Goal: Transaction & Acquisition: Purchase product/service

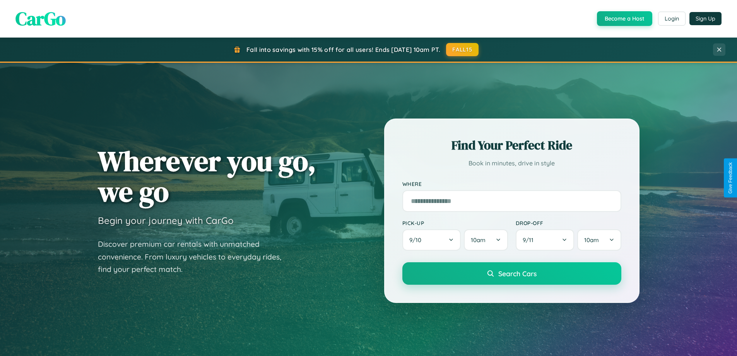
scroll to position [532, 0]
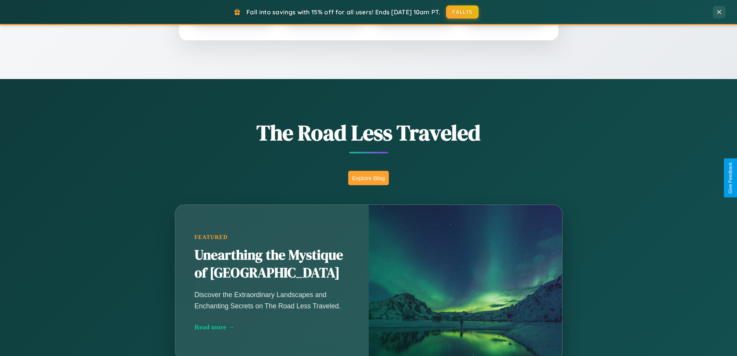
click at [368, 178] on button "Explore Blog" at bounding box center [368, 178] width 41 height 14
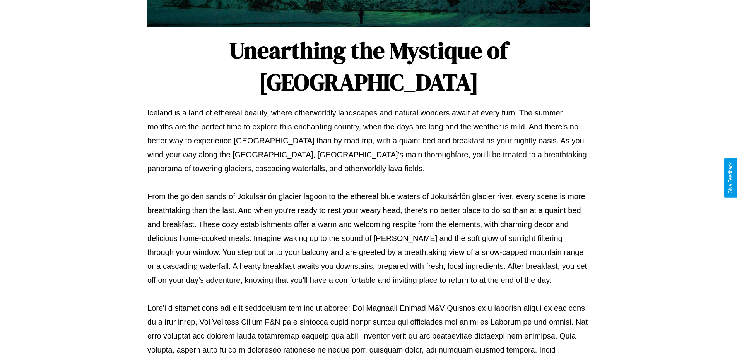
scroll to position [250, 0]
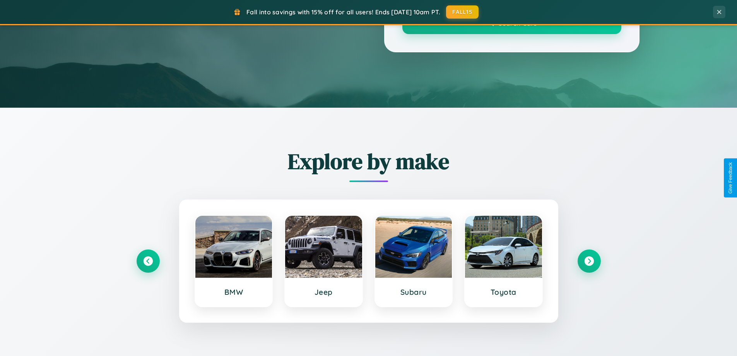
scroll to position [532, 0]
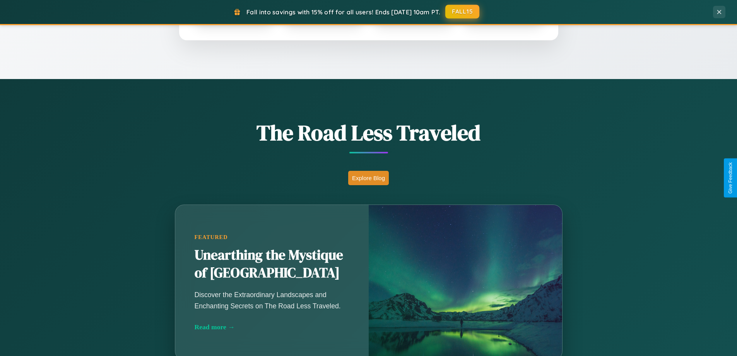
click at [463, 12] on button "FALL15" at bounding box center [462, 12] width 34 height 14
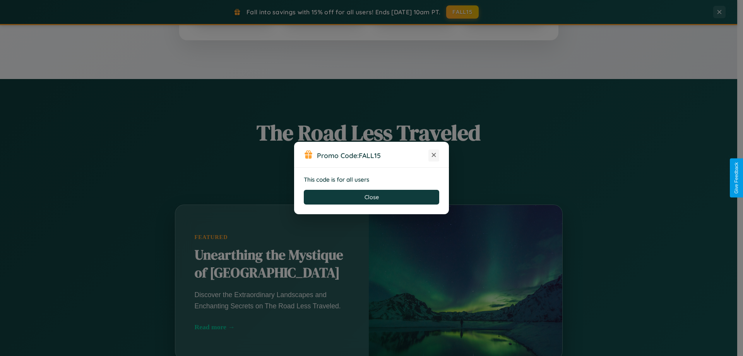
click at [434, 155] on icon at bounding box center [434, 155] width 8 height 8
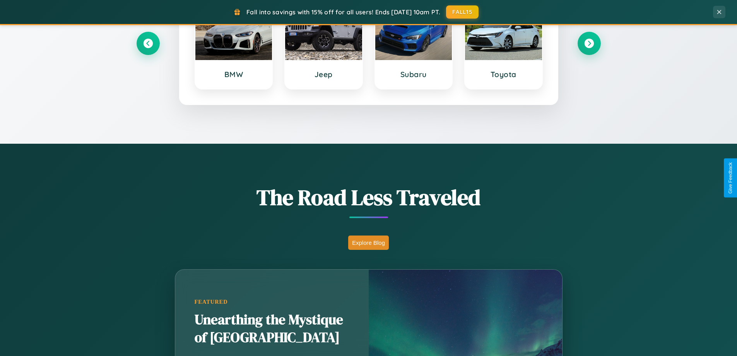
scroll to position [0, 0]
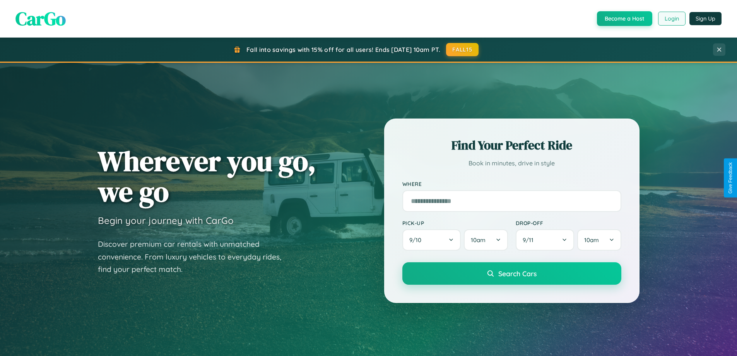
click at [671, 19] on button "Login" at bounding box center [671, 19] width 27 height 14
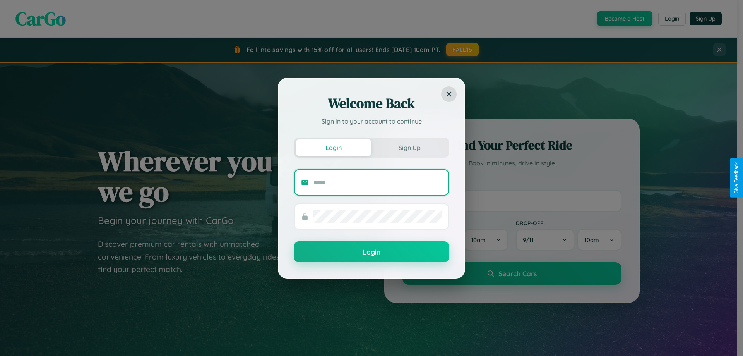
click at [378, 182] on input "text" at bounding box center [377, 182] width 128 height 12
type input "**********"
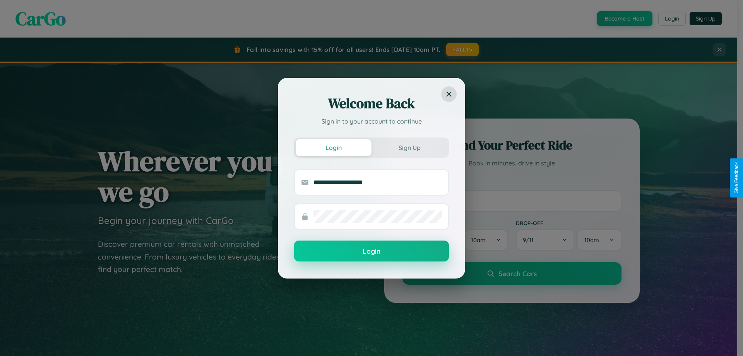
click at [371, 251] on button "Login" at bounding box center [371, 250] width 155 height 21
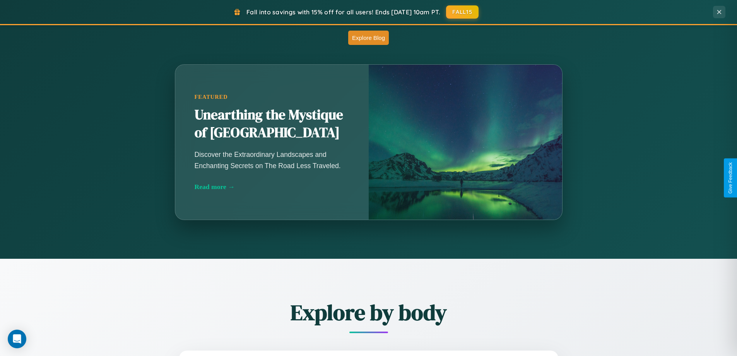
scroll to position [1243, 0]
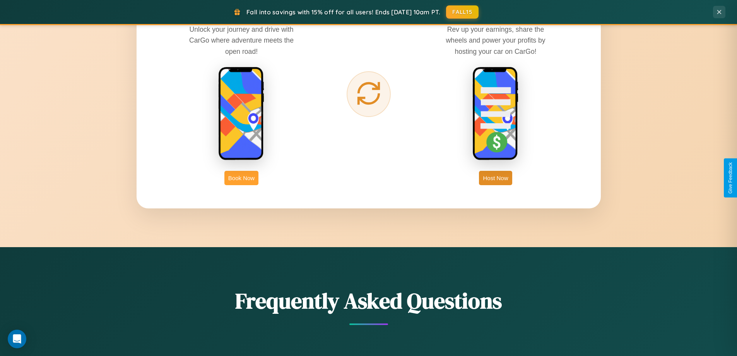
click at [241, 178] on button "Book Now" at bounding box center [241, 178] width 34 height 14
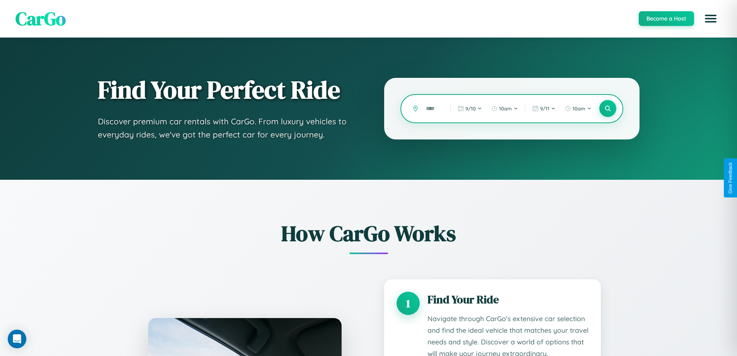
click at [433, 108] on input "text" at bounding box center [432, 109] width 21 height 14
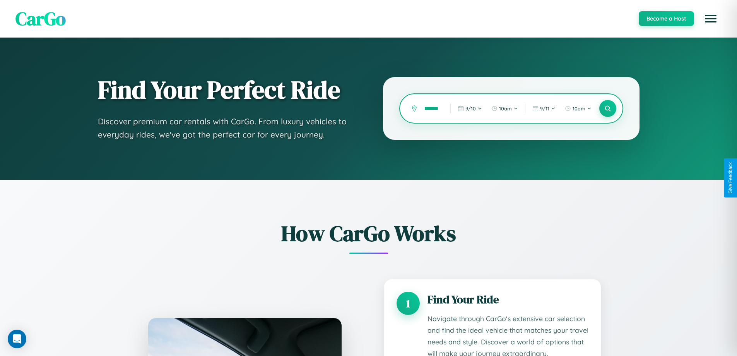
scroll to position [0, 7]
type input "*******"
click at [607, 108] on icon at bounding box center [607, 108] width 7 height 7
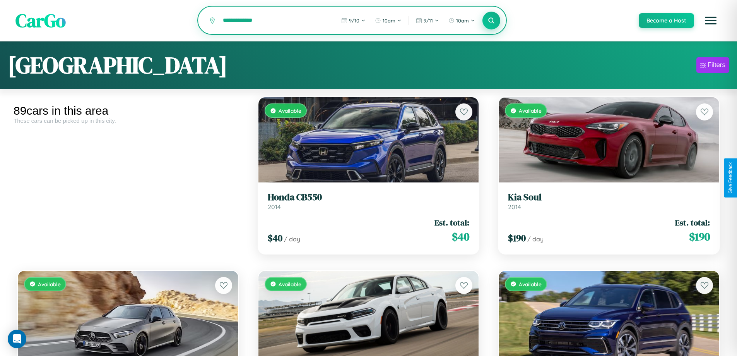
type input "**********"
click at [491, 21] on icon at bounding box center [491, 20] width 7 height 7
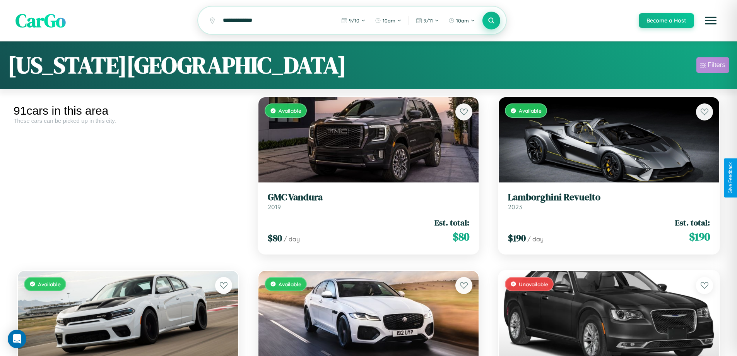
click at [713, 66] on div "Filters" at bounding box center [717, 65] width 18 height 8
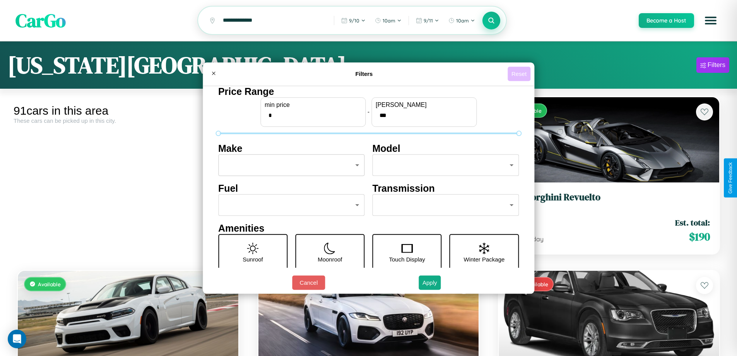
click at [520, 74] on button "Reset" at bounding box center [519, 74] width 23 height 14
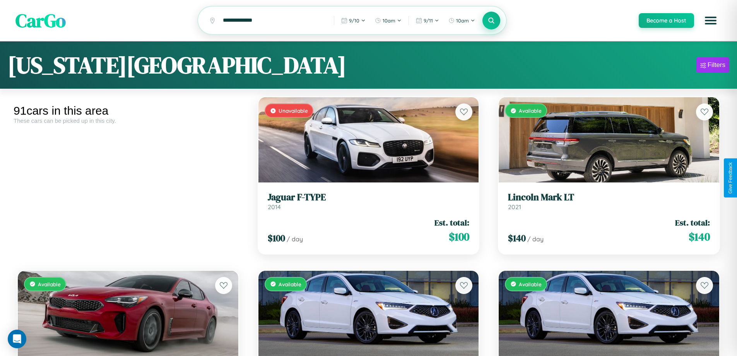
scroll to position [282, 0]
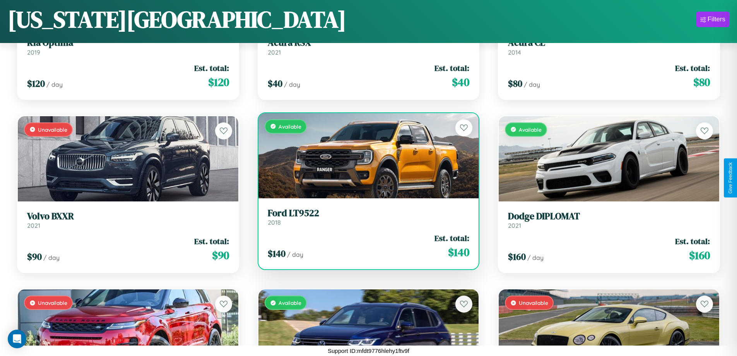
click at [365, 218] on link "Ford LT9522 2018" at bounding box center [369, 216] width 202 height 19
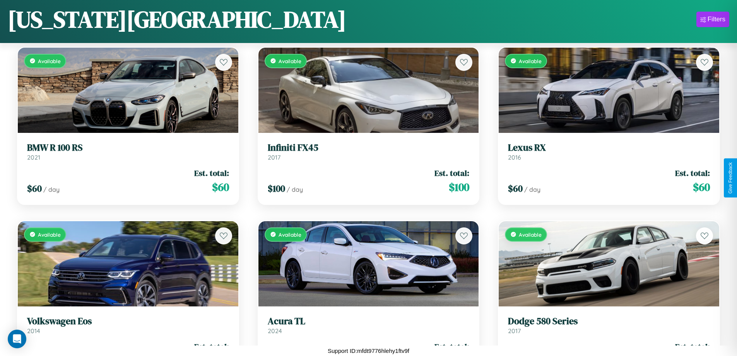
scroll to position [3747, 0]
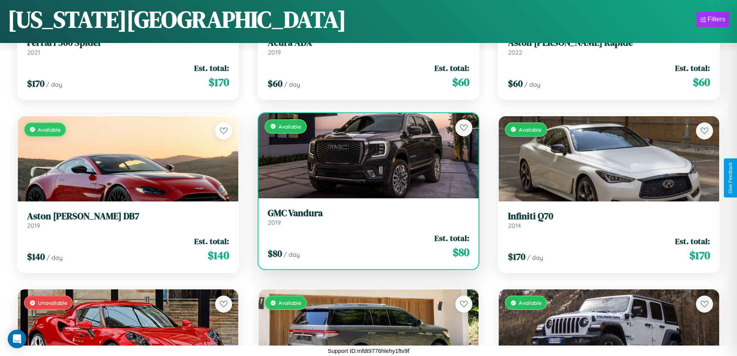
click at [365, 216] on h3 "GMC Vandura" at bounding box center [369, 212] width 202 height 11
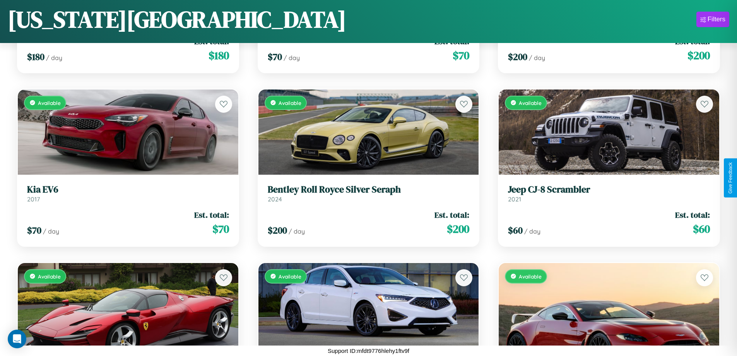
scroll to position [1495, 0]
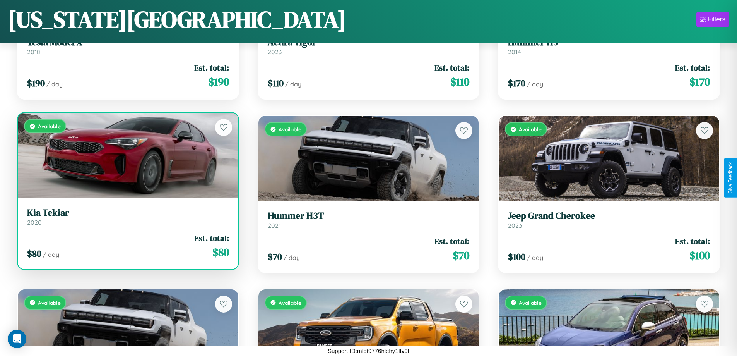
click at [127, 217] on h3 "Kia Tekiar" at bounding box center [128, 212] width 202 height 11
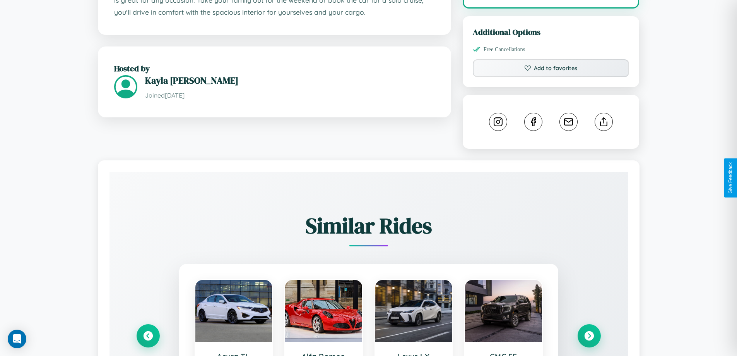
scroll to position [438, 0]
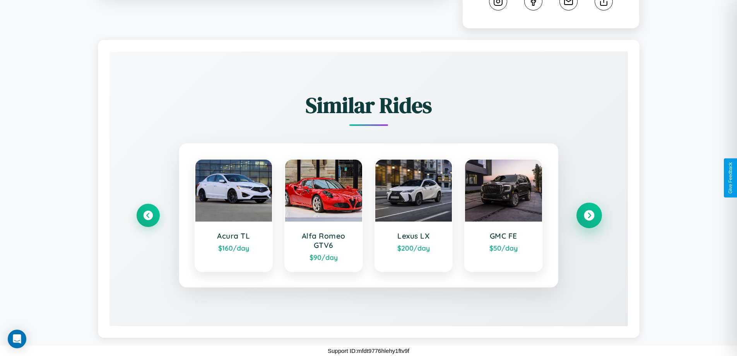
click at [589, 215] on icon at bounding box center [589, 215] width 10 height 10
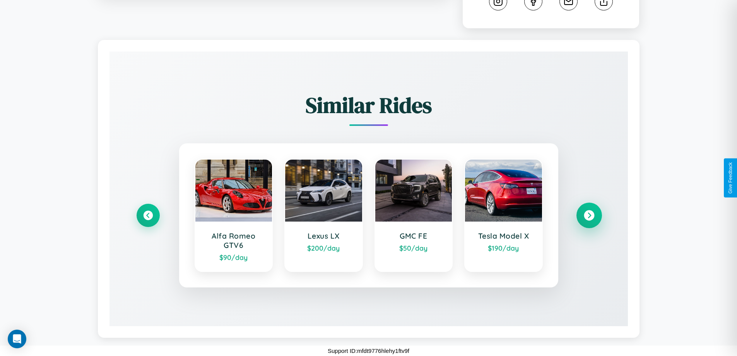
click at [589, 215] on icon at bounding box center [589, 215] width 10 height 10
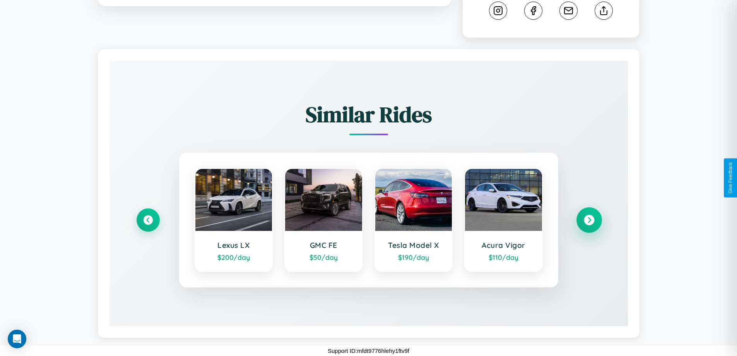
click at [589, 220] on icon at bounding box center [589, 220] width 10 height 10
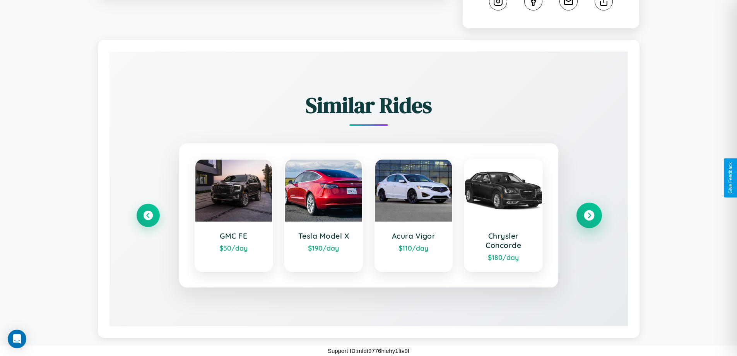
click at [589, 215] on icon at bounding box center [589, 215] width 10 height 10
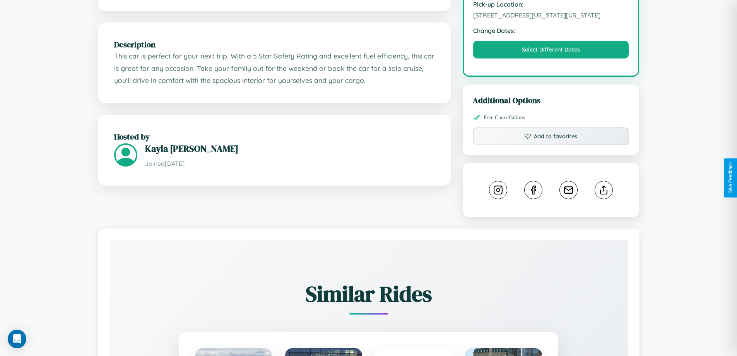
scroll to position [209, 0]
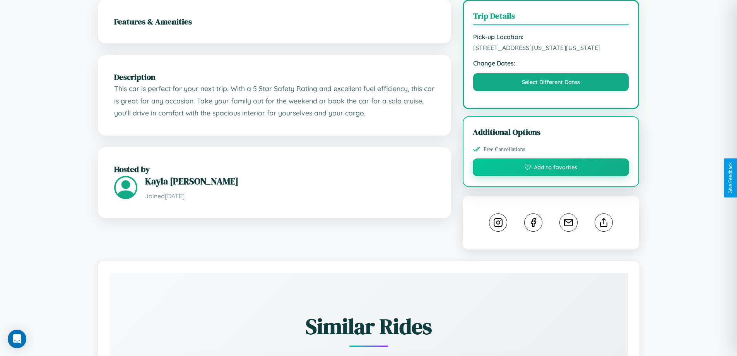
click at [551, 176] on button "Add to favorites" at bounding box center [551, 167] width 157 height 18
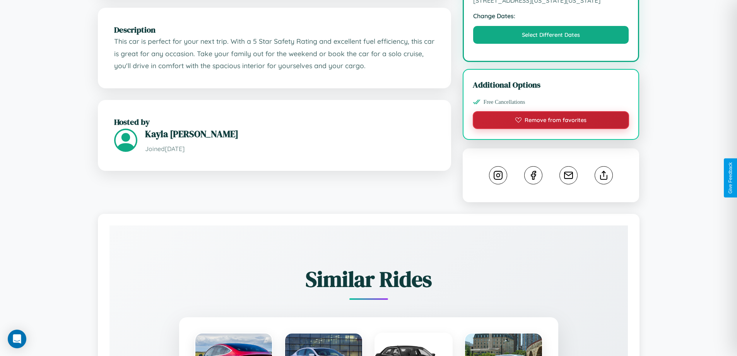
scroll to position [262, 0]
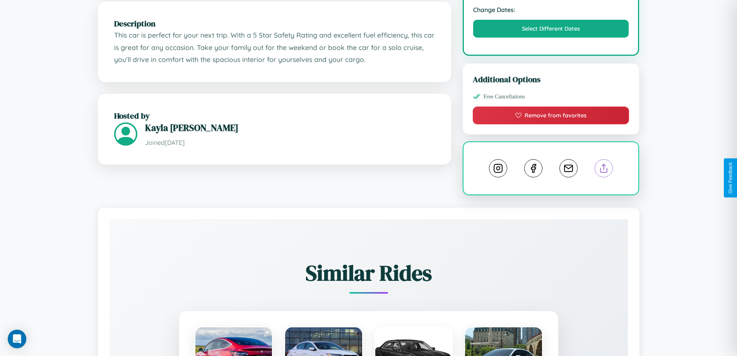
click at [604, 169] on line at bounding box center [604, 166] width 0 height 5
